Goal: Use online tool/utility: Use online tool/utility

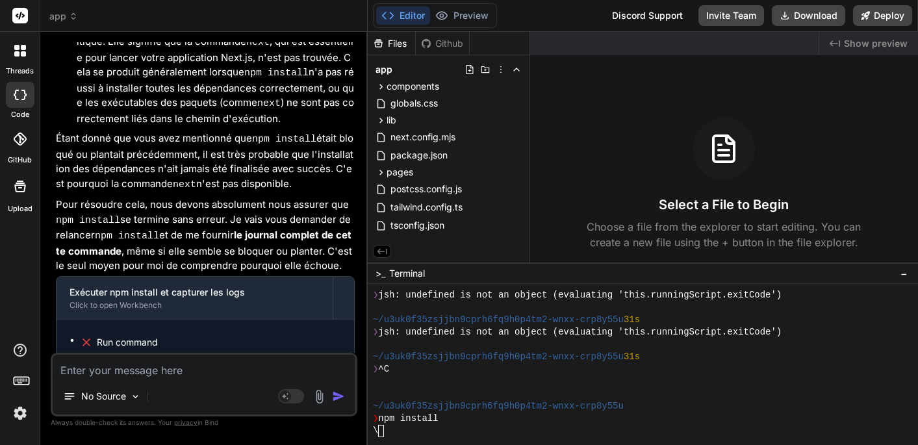
scroll to position [3968, 0]
click at [211, 389] on div "No Source" at bounding box center [204, 398] width 303 height 31
click at [177, 372] on textarea at bounding box center [204, 366] width 303 height 23
type textarea "c"
type textarea "x"
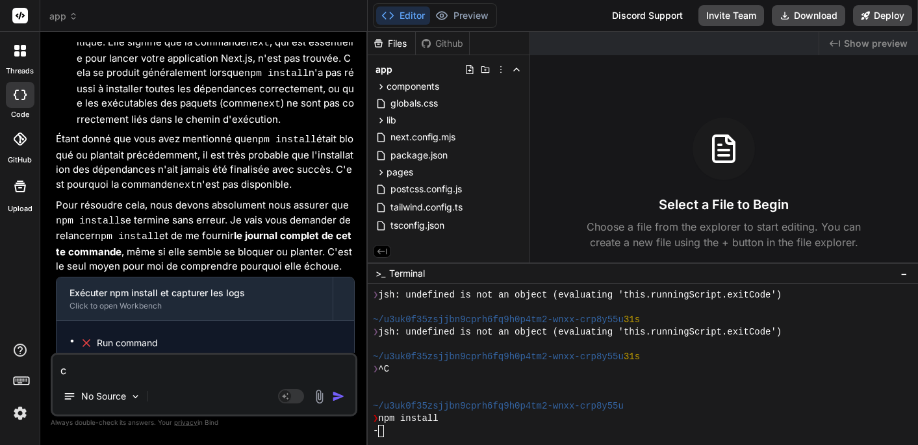
type textarea "c'"
type textarea "x"
type textarea "c'e"
type textarea "x"
type textarea "c'es"
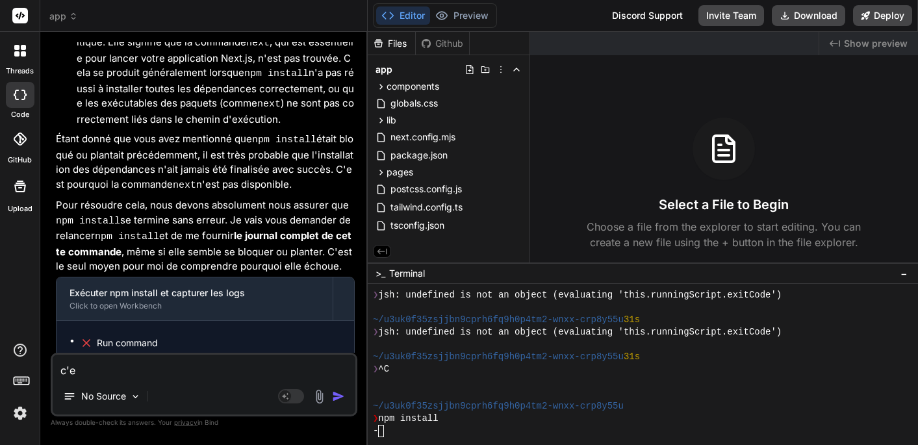
type textarea "x"
type textarea "c'est"
type textarea "x"
type textarea "c'est"
type textarea "x"
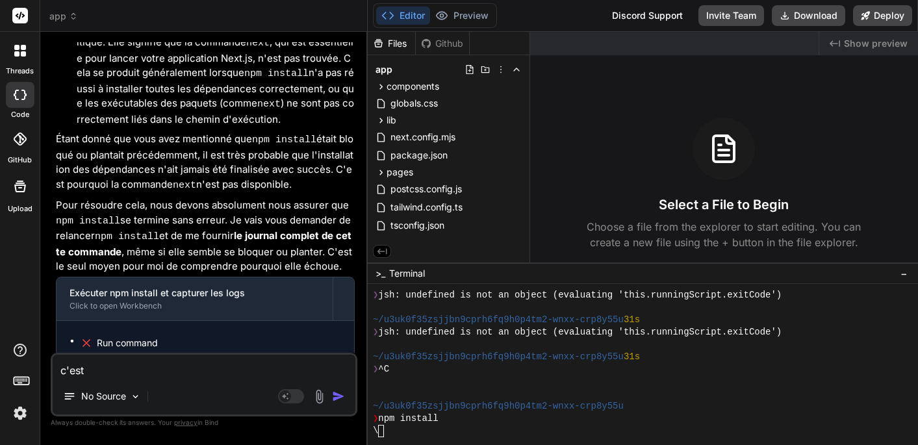
type textarea "c'est p"
type textarea "x"
type textarea "c'est pl"
type textarea "x"
type textarea "c'est pla"
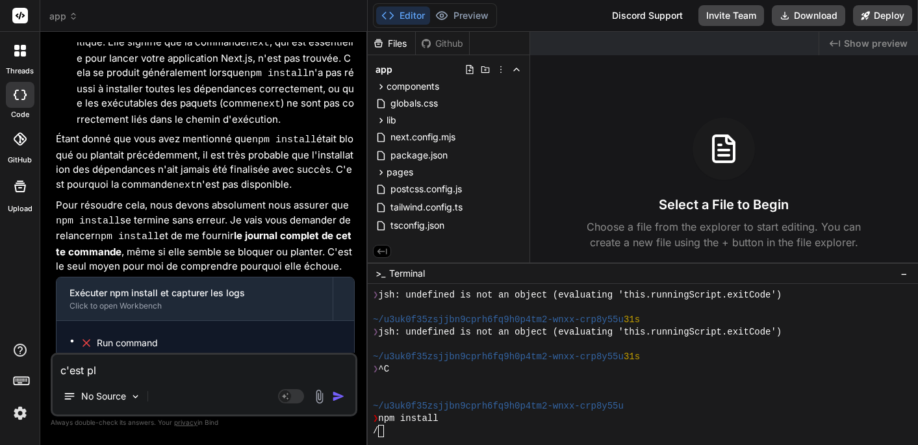
type textarea "x"
type textarea "c'est plan"
type textarea "x"
type textarea "c'est plant"
type textarea "x"
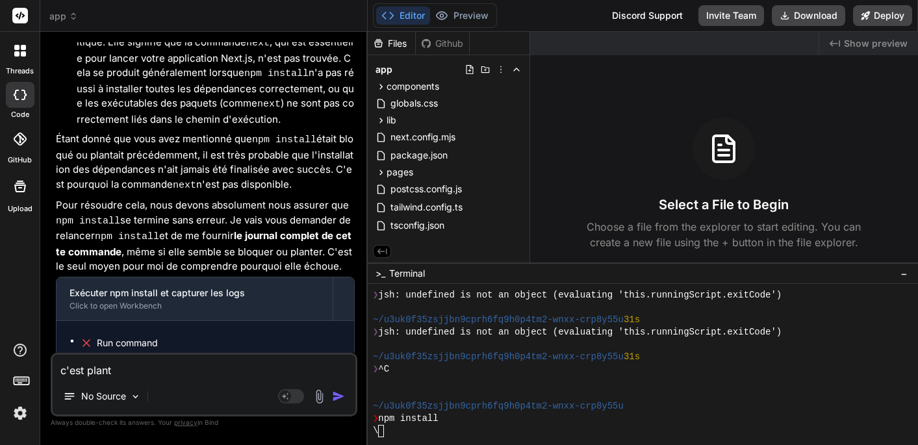
type textarea "c'est planté"
type textarea "x"
type textarea "c'est planté"
type textarea "x"
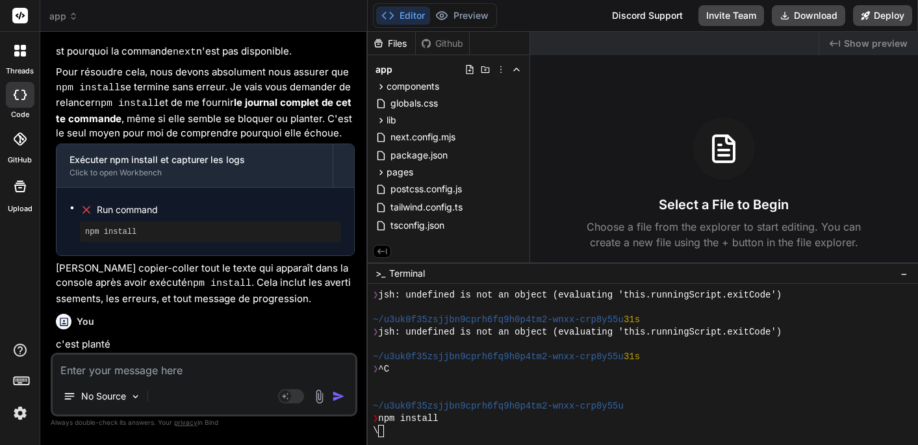
click at [404, 429] on div "\" at bounding box center [655, 431] width 564 height 12
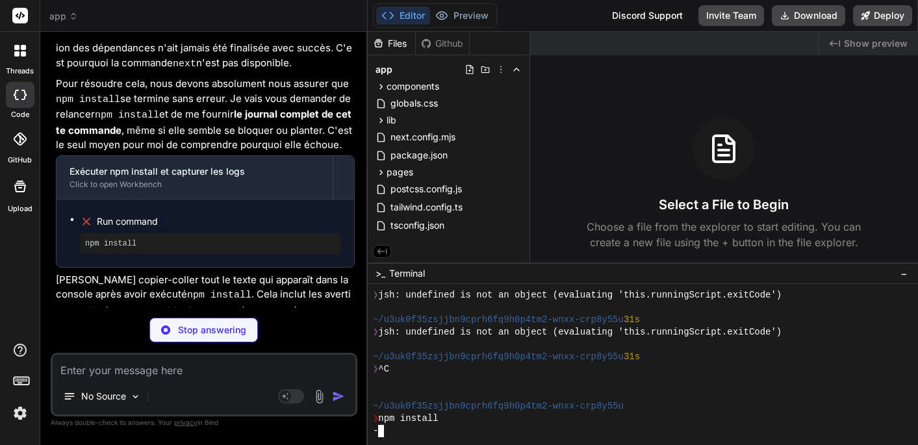
type textarea "x"
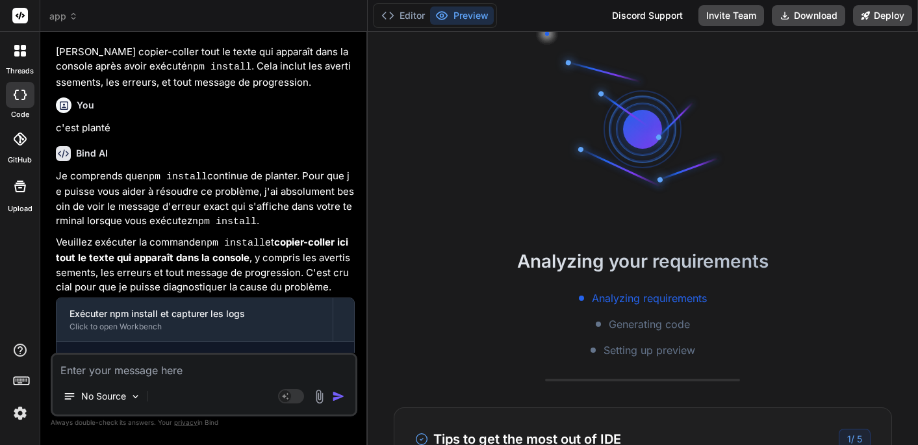
scroll to position [4317, 0]
click at [151, 377] on textarea at bounding box center [204, 366] width 303 height 23
type textarea "i"
type textarea "x"
type textarea "il"
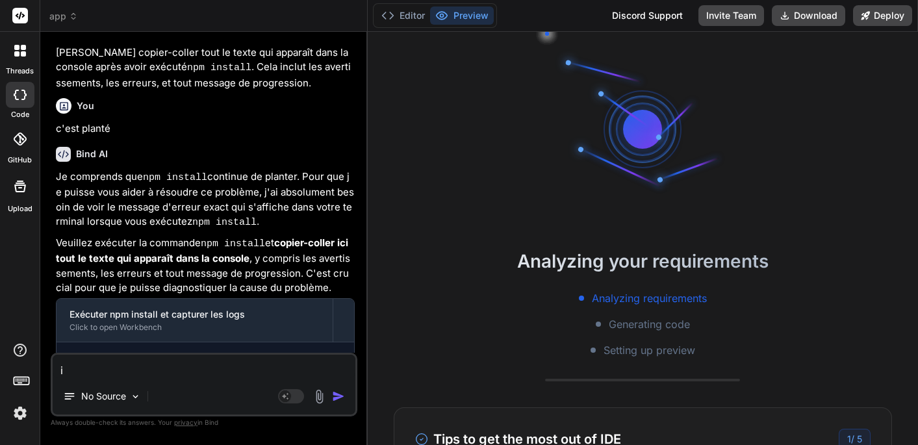
type textarea "x"
type textarea "il"
type textarea "x"
type textarea "il n"
type textarea "x"
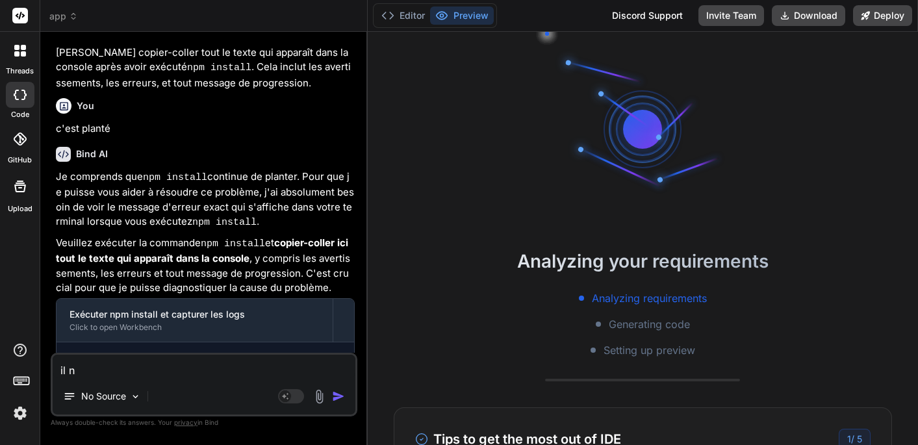
type textarea "il n'"
type textarea "x"
type textarea "il n'"
type textarea "x"
type textarea "il n' y"
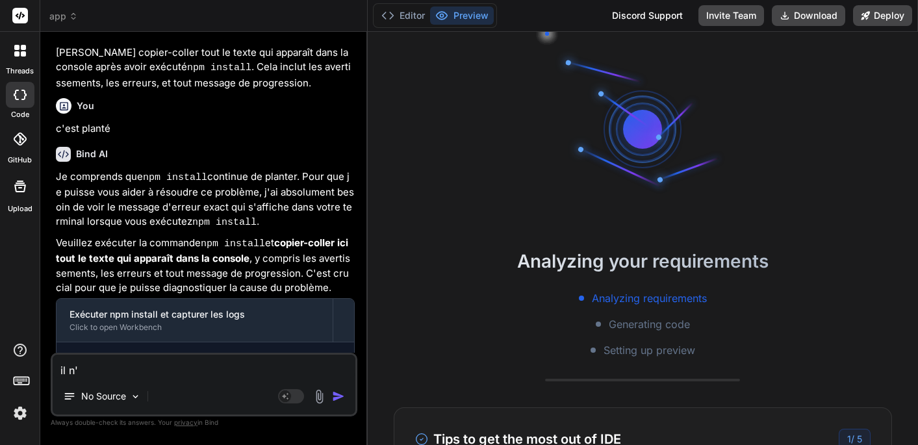
type textarea "x"
type textarea "il n' y"
type textarea "x"
type textarea "il n' y a"
type textarea "x"
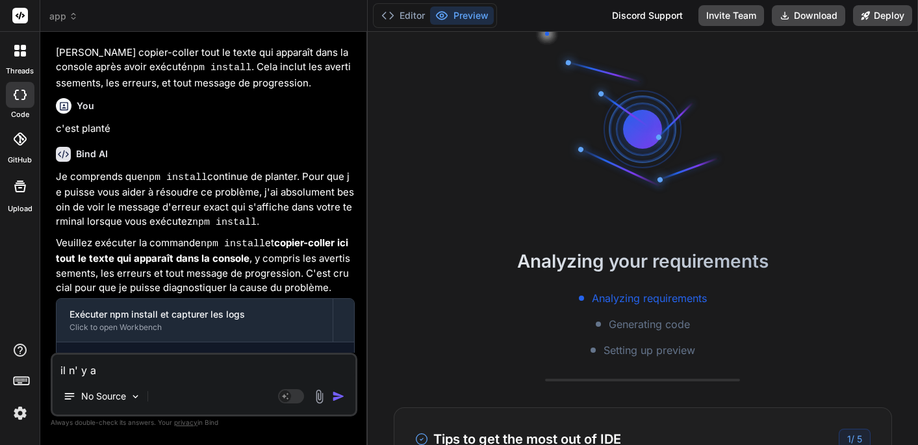
type textarea "il n' y a"
type textarea "x"
type textarea "il n' y a p"
type textarea "x"
type textarea "il n' y a pa"
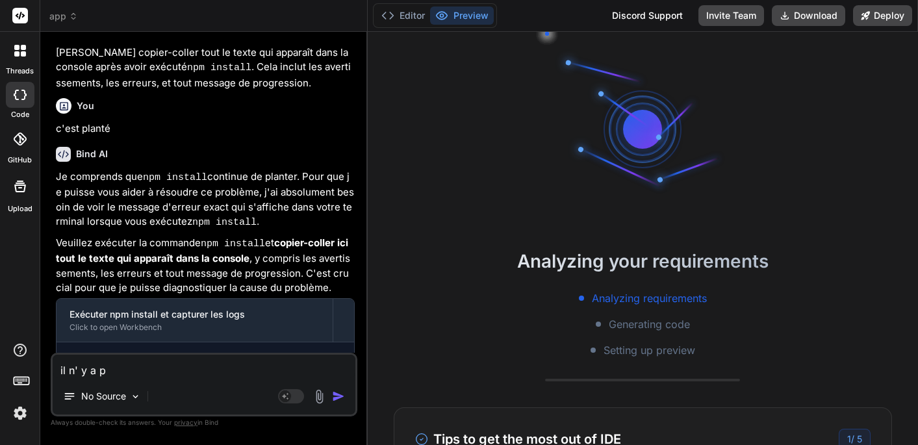
type textarea "x"
type textarea "il n' y a pas"
type textarea "x"
type textarea "il n' y a pas"
type textarea "x"
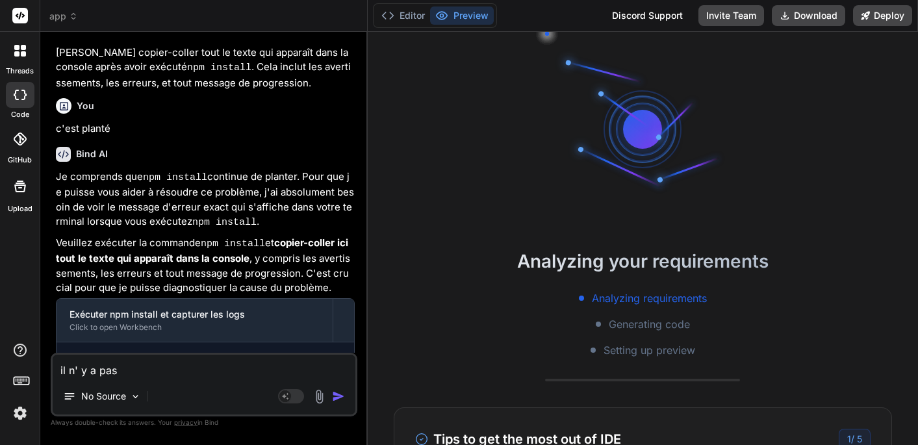
type textarea "il n' y a pas d"
type textarea "x"
type textarea "il n' y a pas de"
type textarea "x"
type textarea "il n' y a pas de"
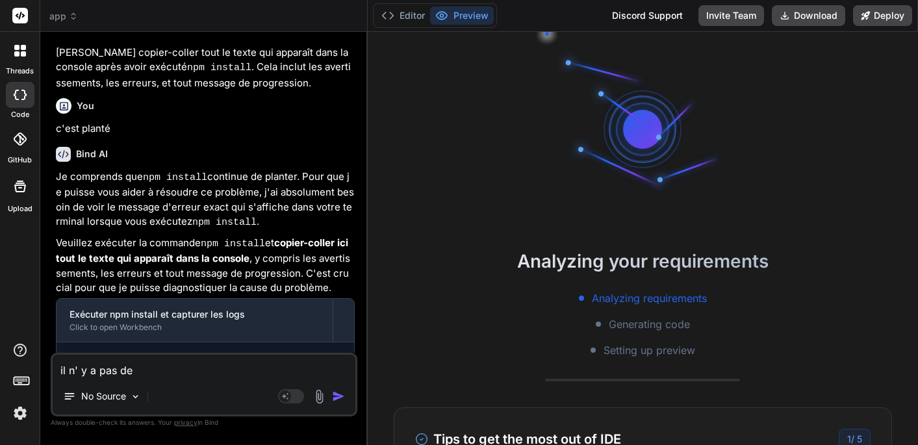
type textarea "x"
type textarea "il n' y a pas de m"
type textarea "x"
type textarea "il n' y a pas de me"
type textarea "x"
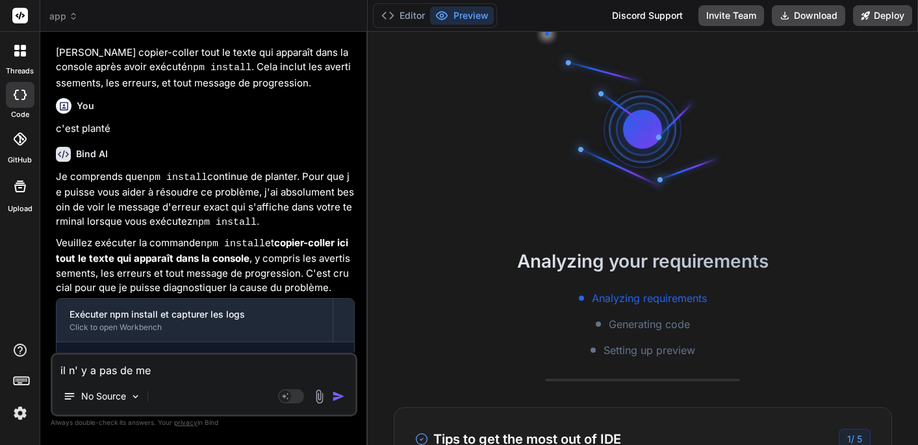
type textarea "il n' y a pas de mes"
type textarea "x"
type textarea "il n' y a pas de mess"
type textarea "x"
type textarea "il n' y a pas de messg"
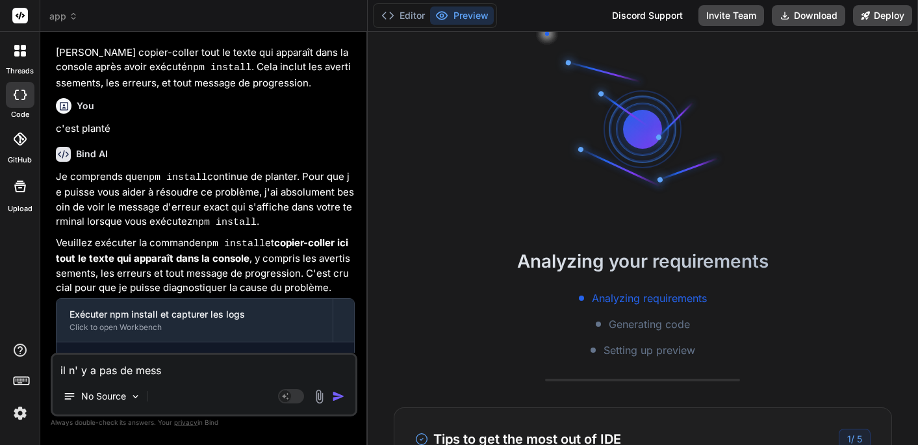
type textarea "x"
type textarea "il n' y a pas de messge"
type textarea "x"
type textarea "il n' y a pas de messges"
type textarea "x"
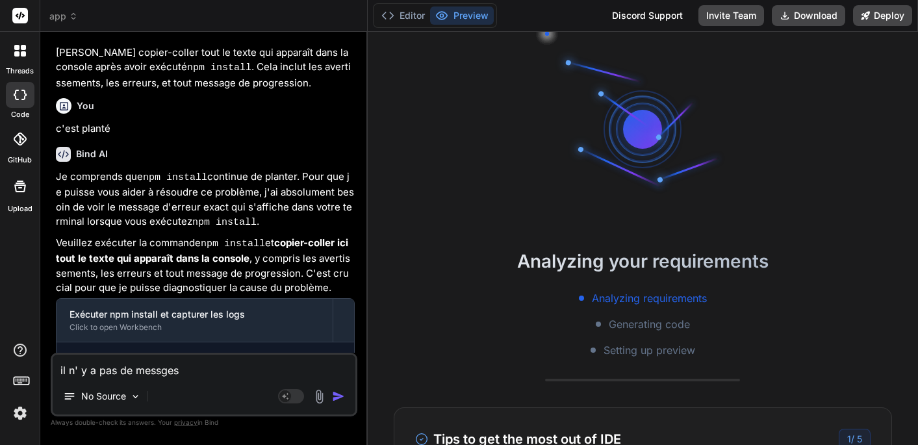
type textarea "il n' y a pas de messages"
type textarea "x"
type textarea "il n' y a pas de messages !"
type textarea "x"
type textarea "il n' y a pas de messages !"
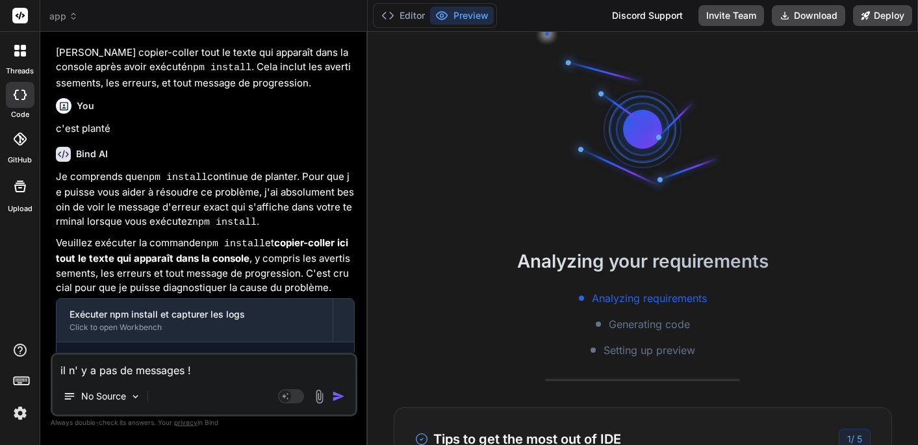
type textarea "x"
type textarea "il n' y a pas de messages ! i"
type textarea "x"
type textarea "il n' y a pas de messages ! il"
type textarea "x"
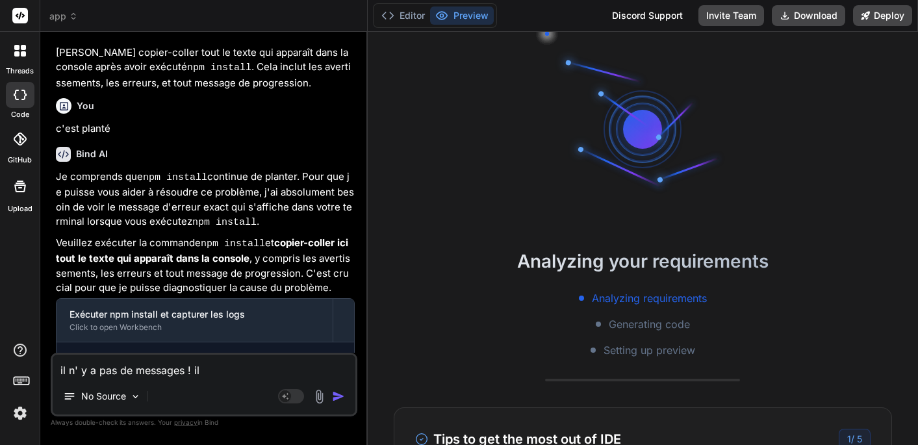
type textarea "il n' y a pas de messages ! il"
type textarea "x"
type textarea "il n' y a pas de messages ! il t"
type textarea "x"
type textarea "il n' y a pas de messages ! il to"
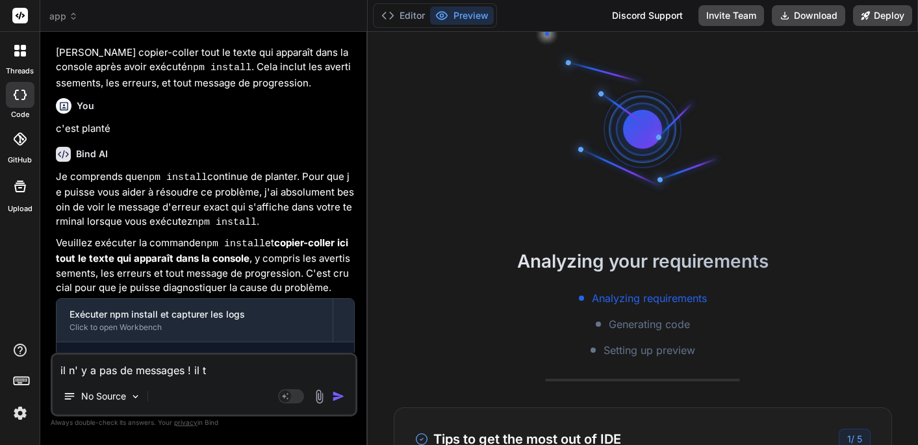
type textarea "x"
type textarea "il n' y a pas de messages ! il tou"
type textarea "x"
type textarea "il n' y a pas de messages ! il tour"
type textarea "x"
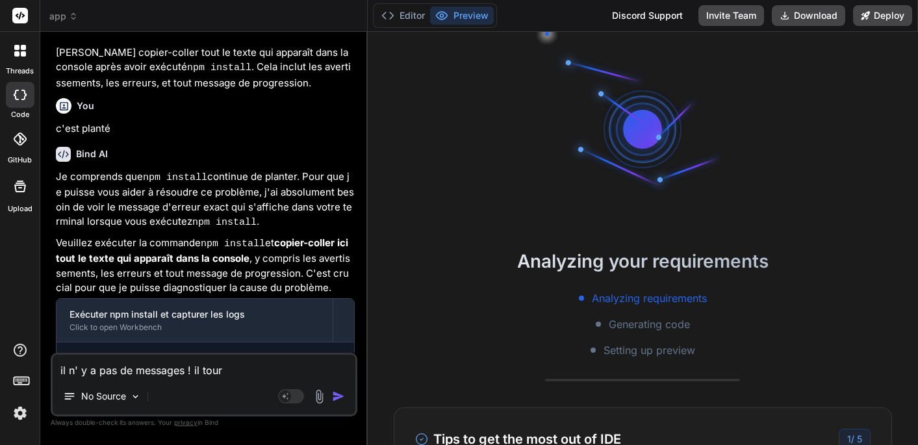
type textarea "il n' y a pas de messages ! il tourn"
type textarea "x"
type textarea "il n' y a pas de messages ! il tourne"
type textarea "x"
type textarea "il n' y a pas de messages ! il tourne"
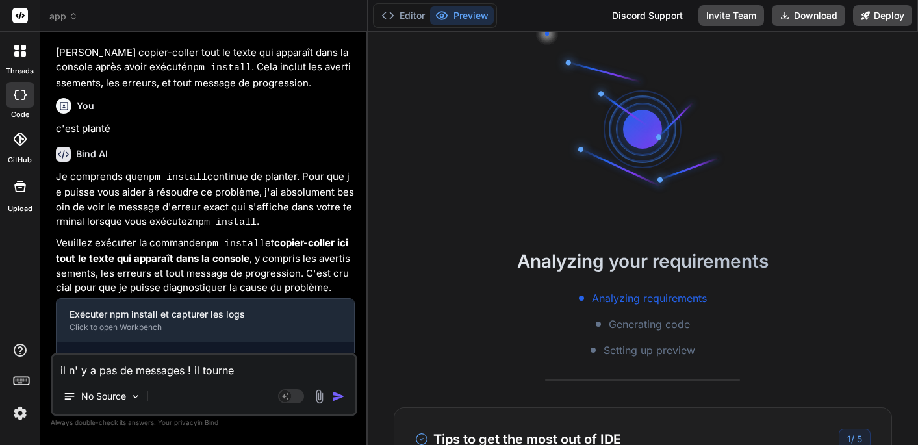
type textarea "x"
type textarea "il n' y a pas de messages ! il tourne s"
type textarea "x"
type textarea "il n' y a pas de messages ! il tourne sa"
type textarea "x"
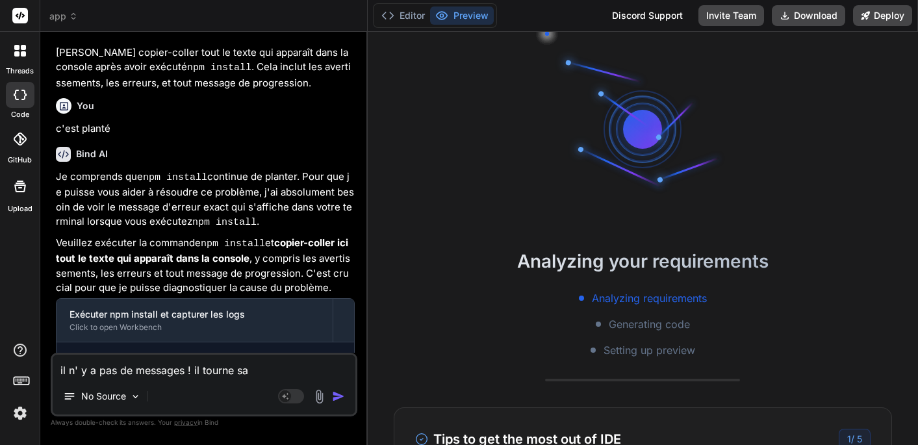
type textarea "il n' y a pas de messages ! il tourne san"
type textarea "x"
type textarea "il n' y a pas de messages ! il tourne sans"
type textarea "x"
type textarea "il n' y a pas de messages ! il tourne sans"
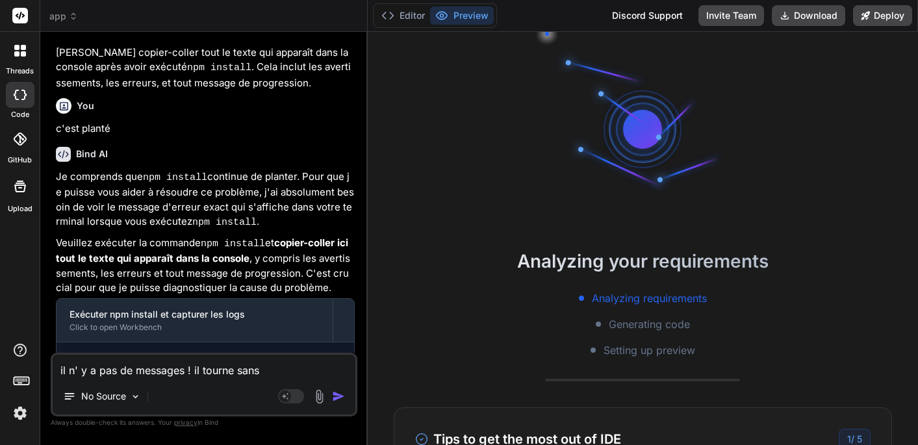
type textarea "x"
type textarea "il n' y a pas de messages ! il tourne sans f"
type textarea "x"
type textarea "il n' y a pas de messages ! il tourne sans fi"
type textarea "x"
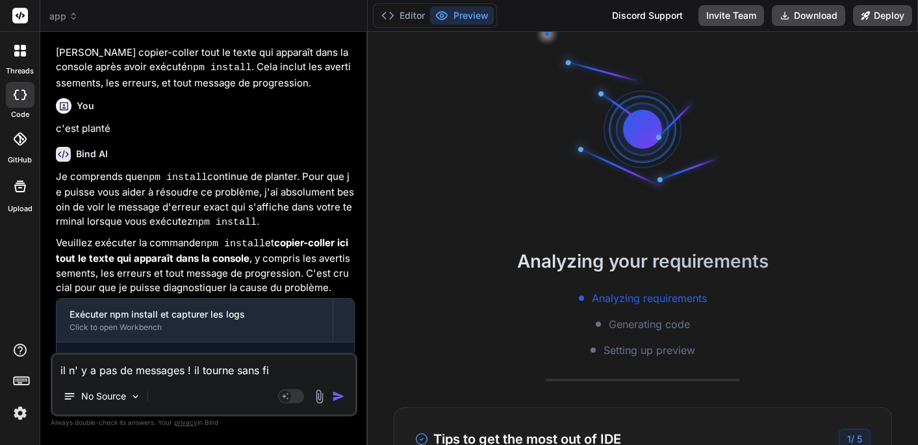
type textarea "il n' y a pas de messages ! il tourne sans fin"
type textarea "x"
type textarea "il n' y a pas de messages ! il tourne sans fin"
type textarea "x"
type textarea "il n' y a pas de messages ! il tourne sans fin !"
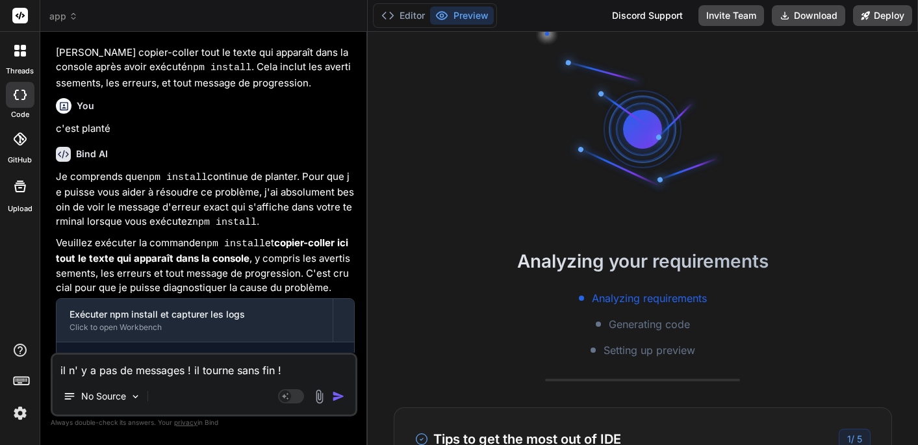
type textarea "x"
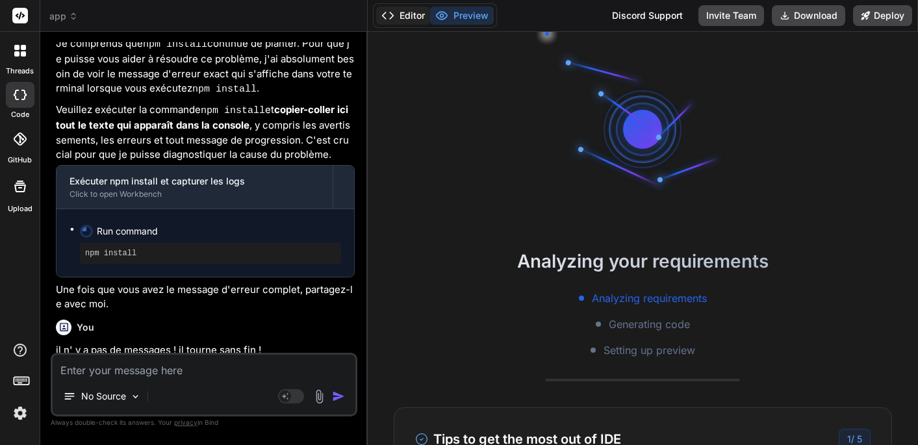
click at [409, 15] on button "Editor" at bounding box center [403, 15] width 54 height 18
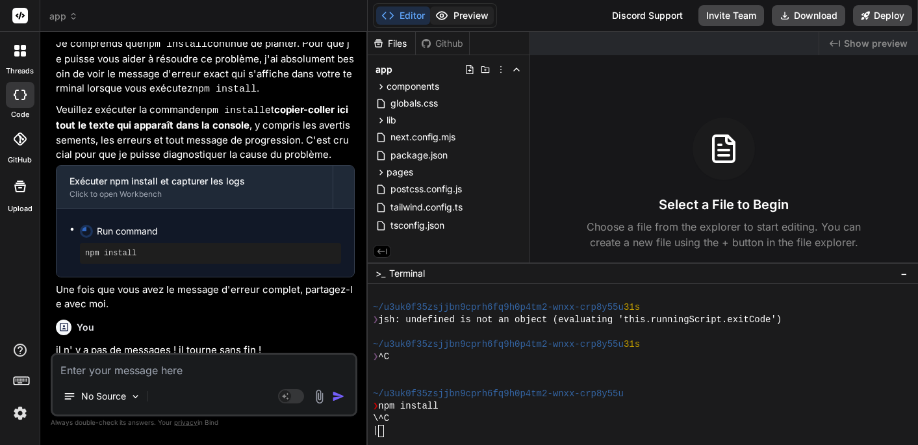
click at [466, 16] on button "Preview" at bounding box center [462, 15] width 64 height 18
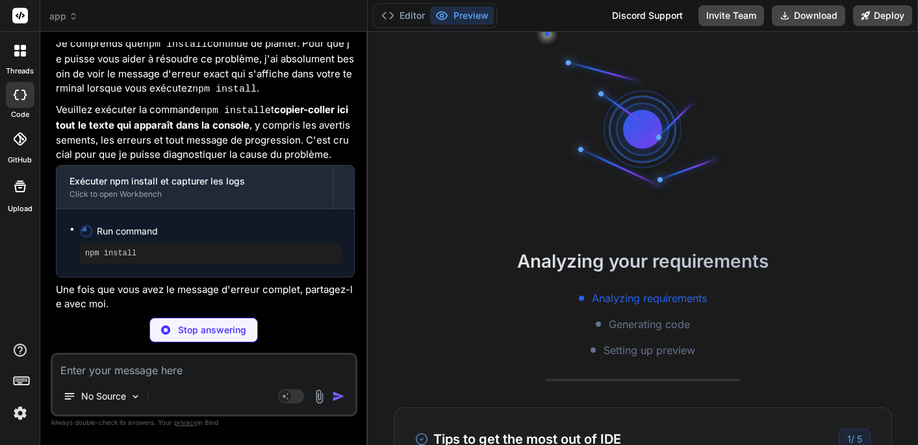
scroll to position [4438, 0]
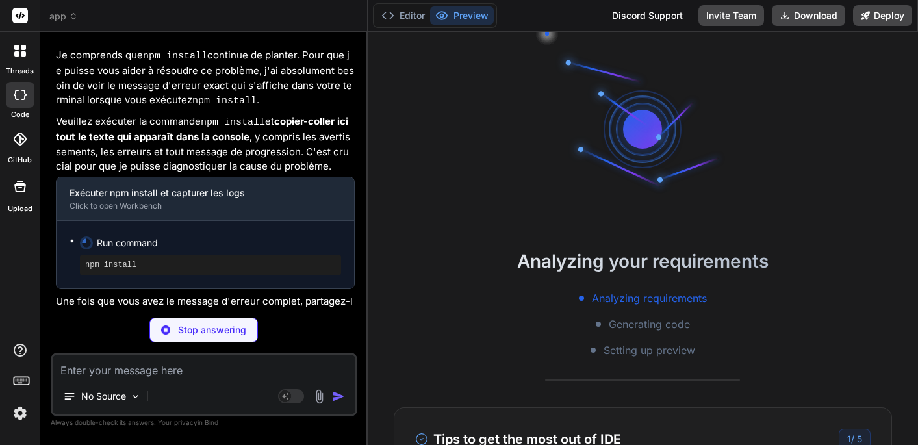
type textarea "x"
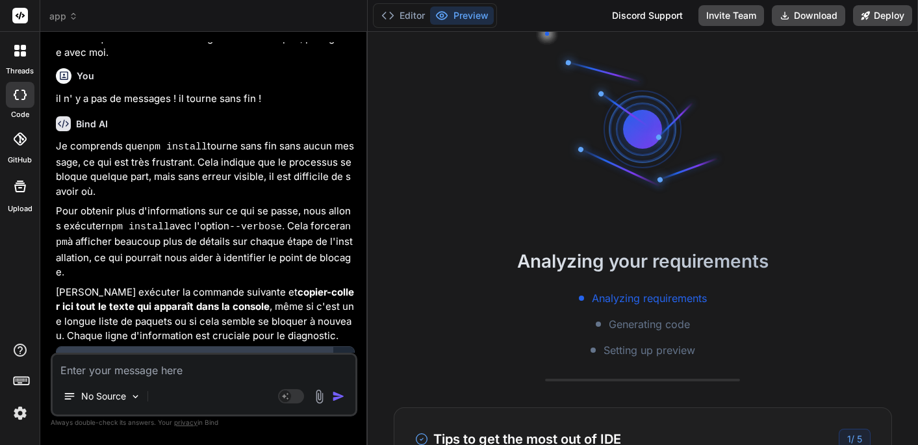
scroll to position [4702, 0]
click at [416, 27] on div "Editor Preview" at bounding box center [435, 15] width 124 height 25
click at [402, 16] on button "Editor" at bounding box center [403, 15] width 54 height 18
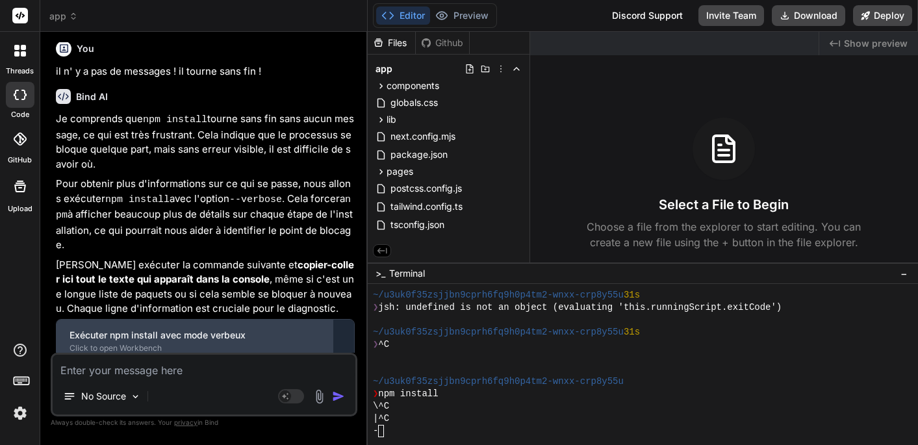
scroll to position [4728, 0]
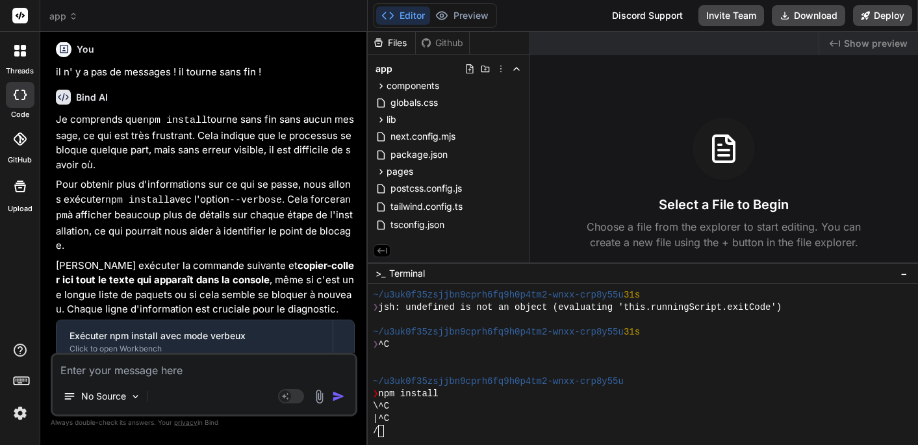
drag, startPoint x: 86, startPoint y: 309, endPoint x: 205, endPoint y: 307, distance: 119.6
click at [205, 403] on pre "npm install --verbose" at bounding box center [210, 408] width 251 height 10
copy pre "npm install --verbose"
click at [387, 435] on div "-" at bounding box center [655, 431] width 564 height 12
type textarea "npm install --verbose"
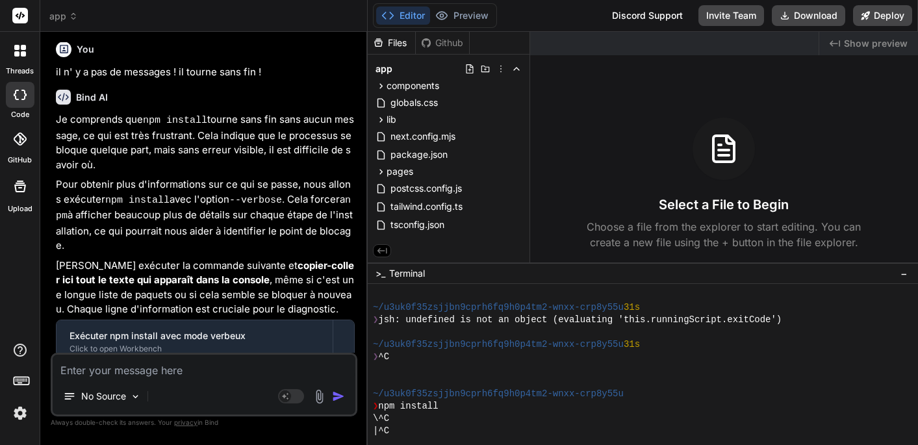
scroll to position [0, 0]
